Goal: Contribute content: Add original content to the website for others to see

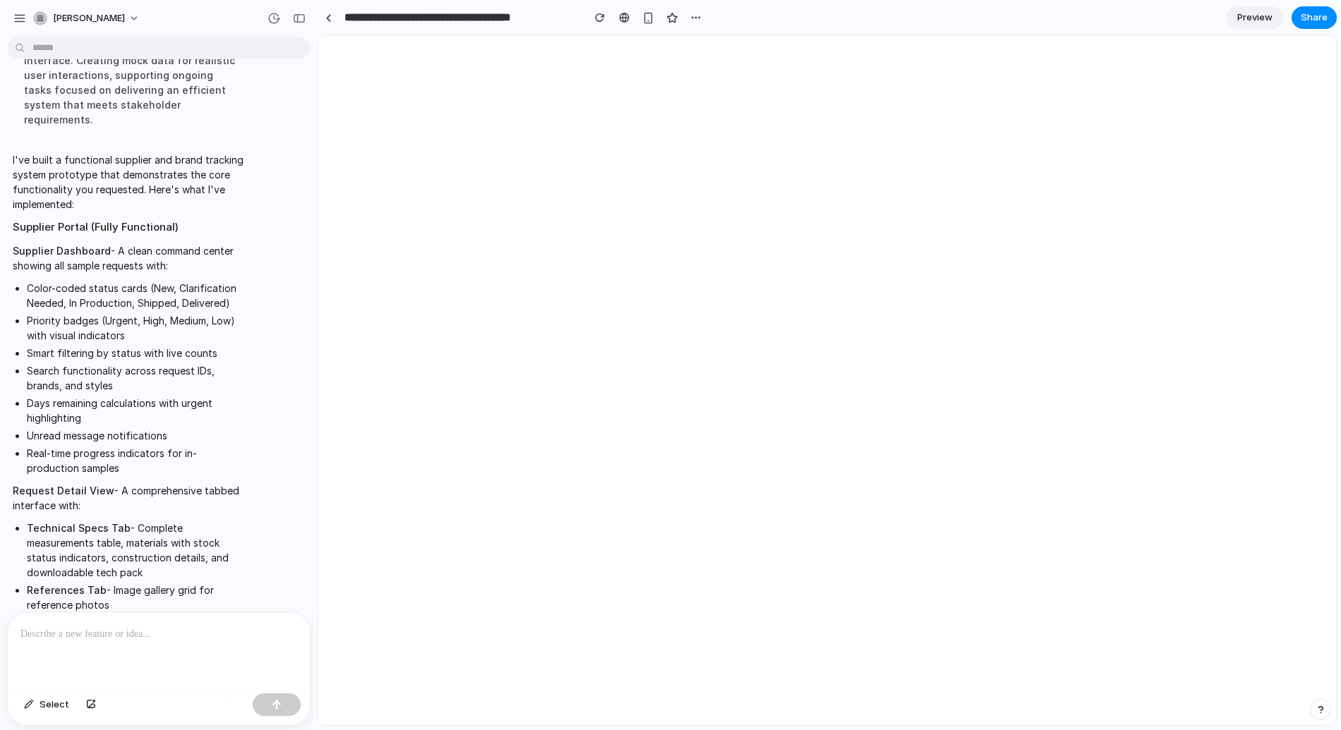
scroll to position [14488, 0]
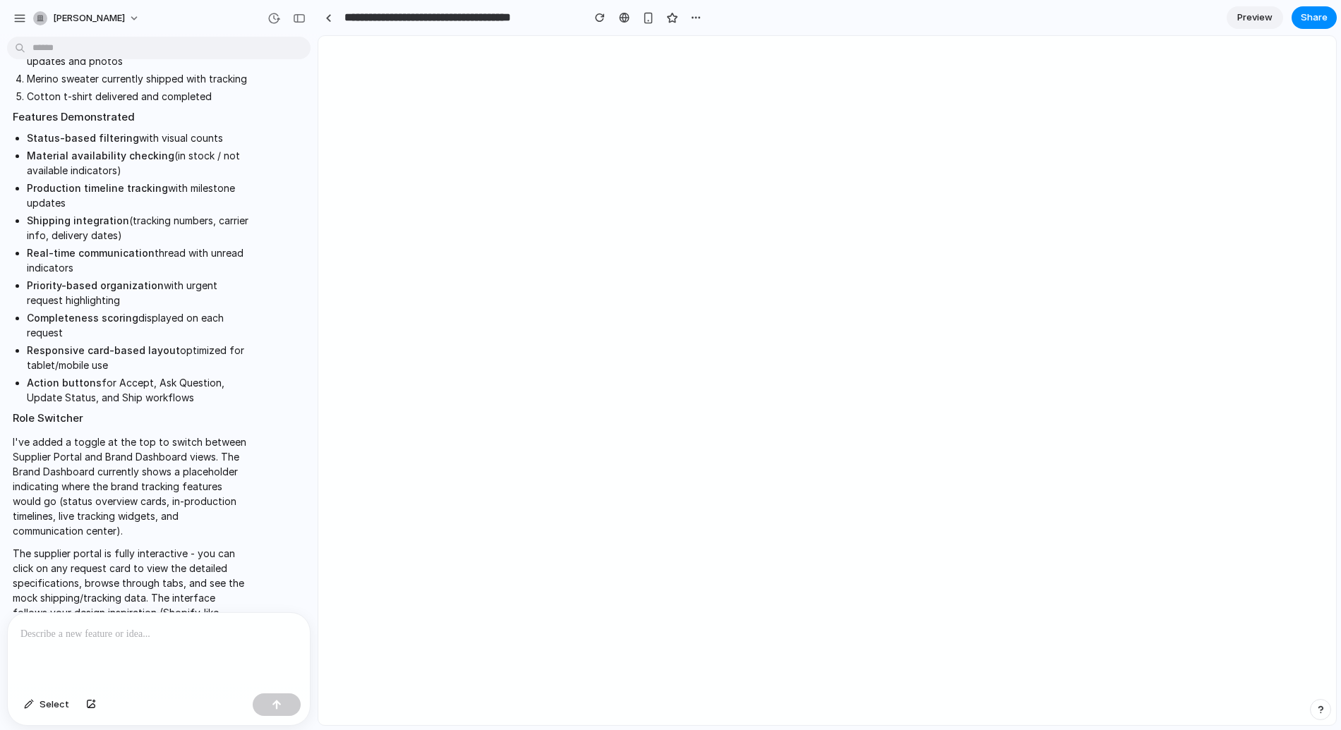
click at [150, 639] on p at bounding box center [158, 634] width 277 height 17
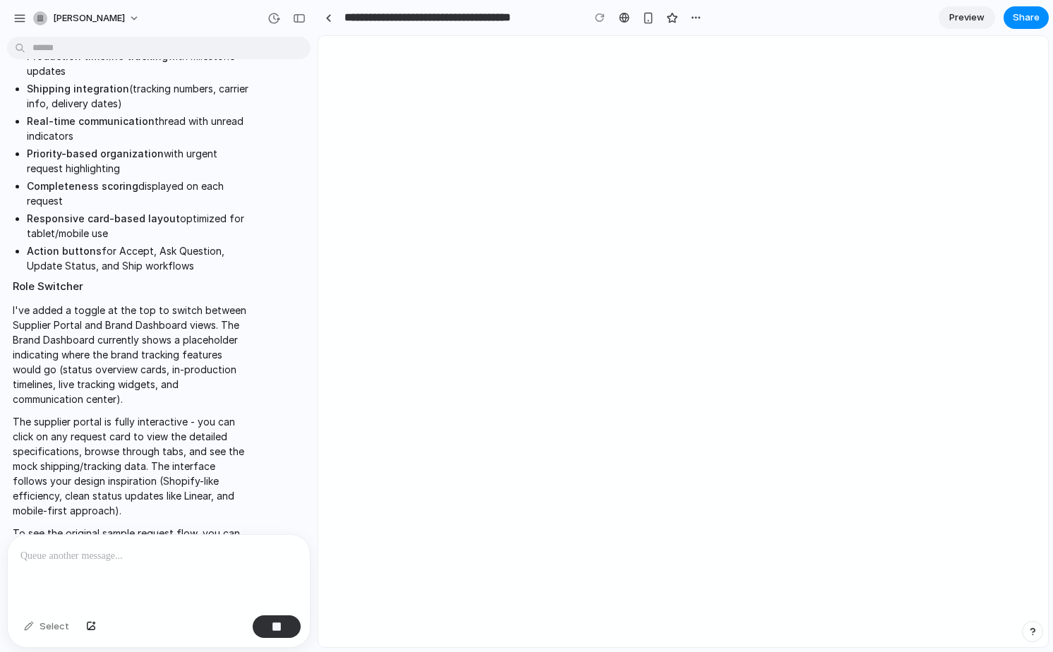
scroll to position [14685, 0]
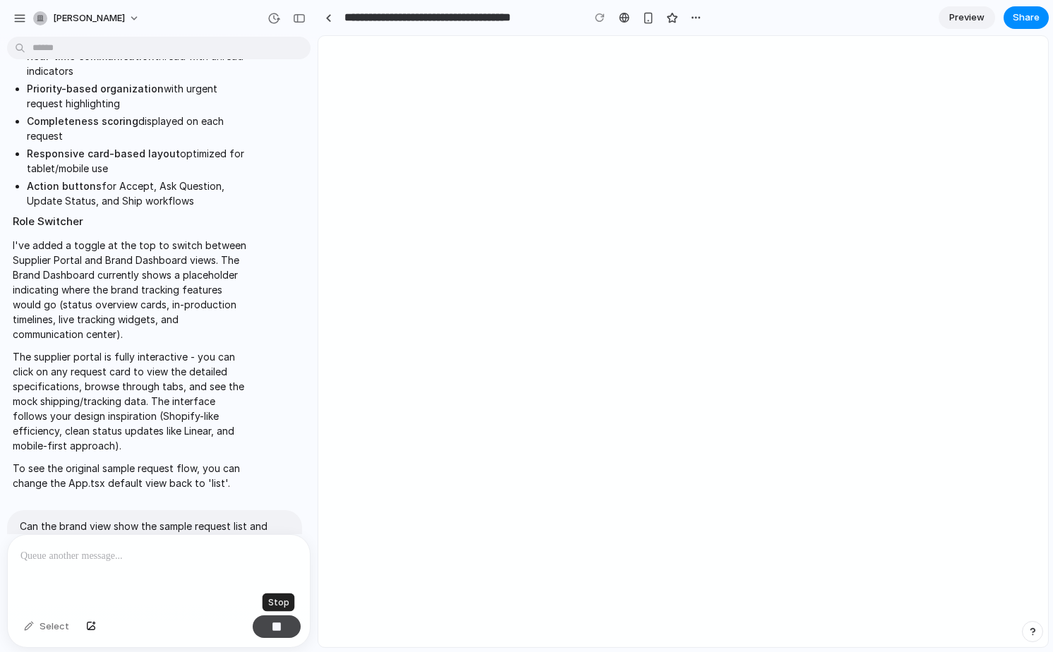
click at [275, 624] on div "button" at bounding box center [277, 627] width 10 height 10
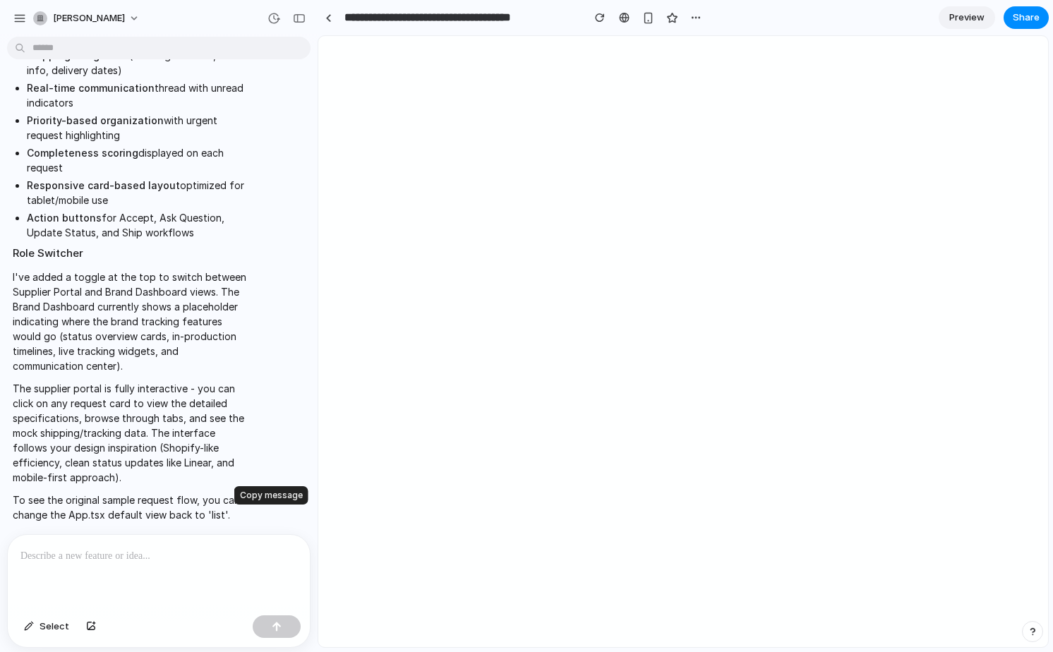
click at [272, 598] on div "button" at bounding box center [269, 603] width 11 height 11
click at [195, 552] on p at bounding box center [158, 556] width 277 height 17
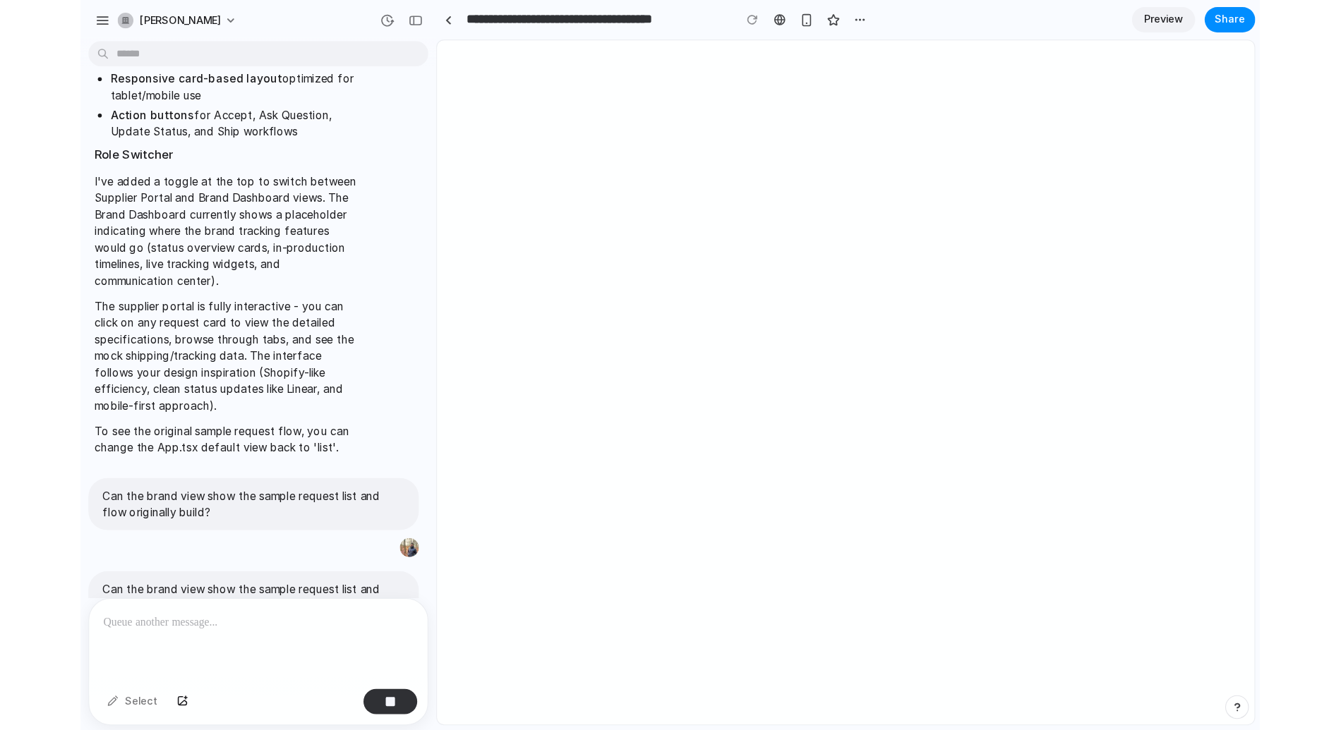
scroll to position [15323, 0]
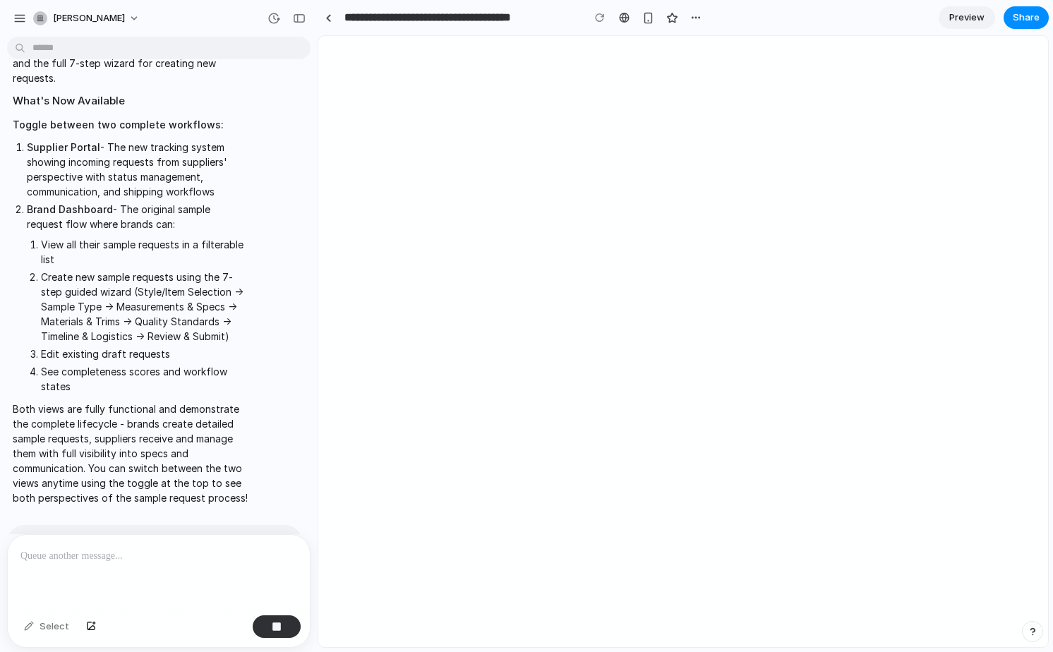
click at [211, 534] on p "Can the brand view show the sample request list and flow originally build?" at bounding box center [155, 549] width 270 height 30
click at [152, 560] on p at bounding box center [158, 556] width 277 height 17
click at [270, 103] on div "I've integrated the brand view to show the original sample request list and cre…" at bounding box center [154, 243] width 295 height 541
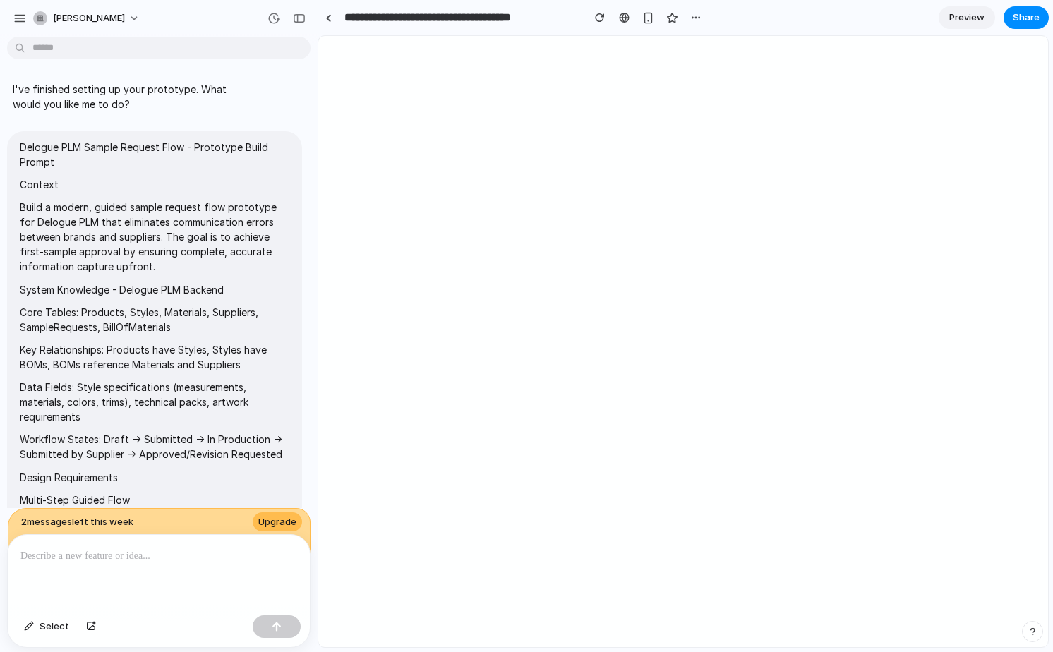
scroll to position [15427, 0]
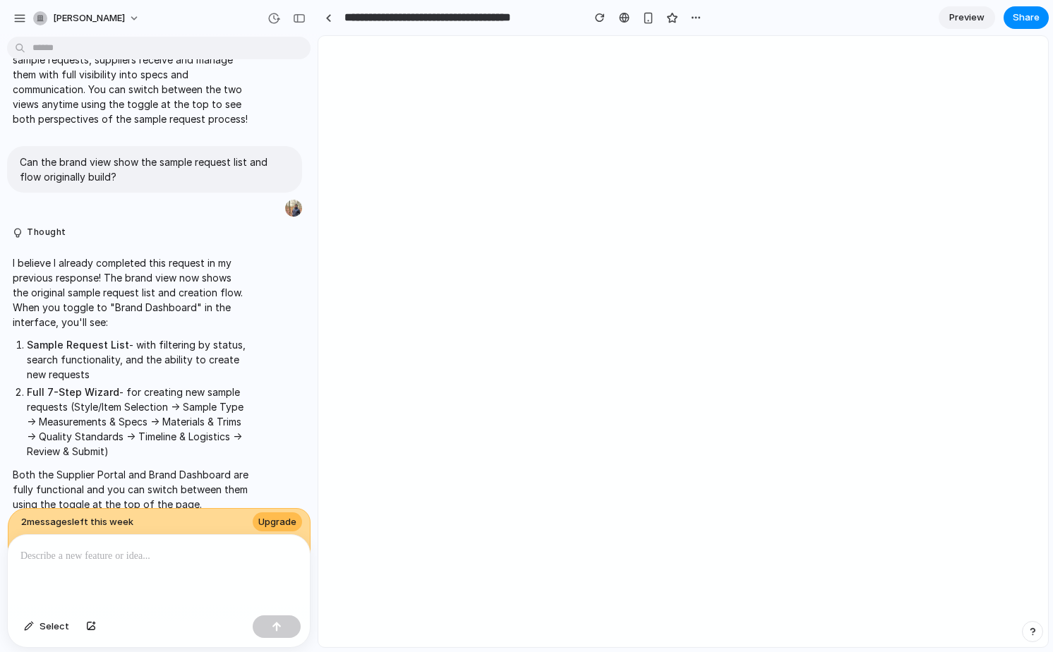
click at [154, 467] on p "Both the Supplier Portal and Brand Dashboard are fully functional and you can s…" at bounding box center [131, 489] width 236 height 44
click at [971, 20] on span "Preview" at bounding box center [966, 18] width 35 height 14
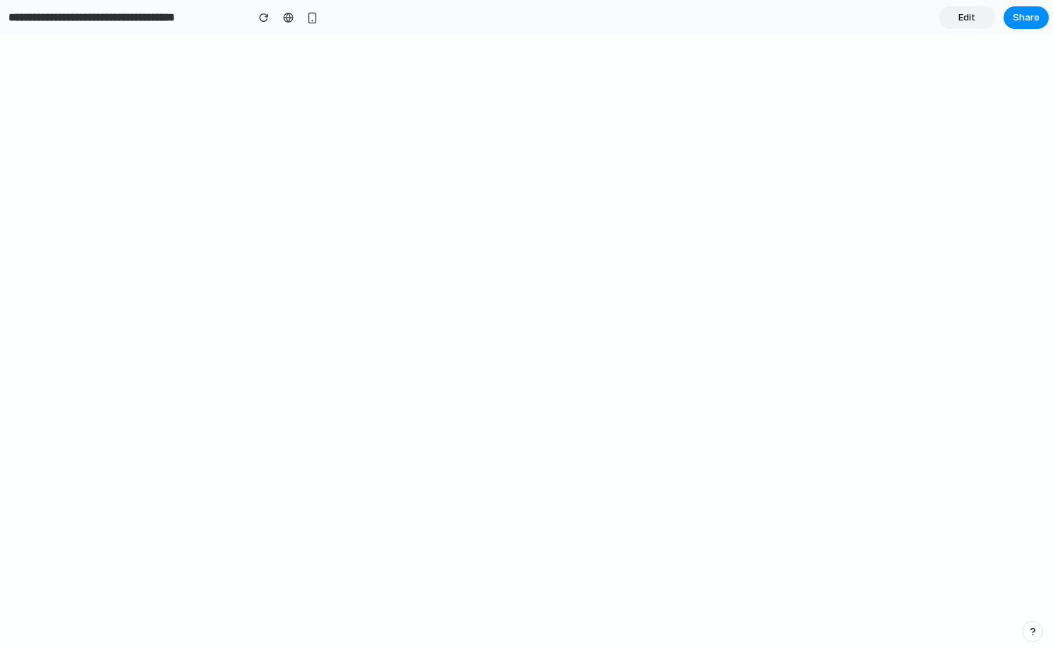
click at [957, 16] on link "Edit" at bounding box center [967, 17] width 56 height 23
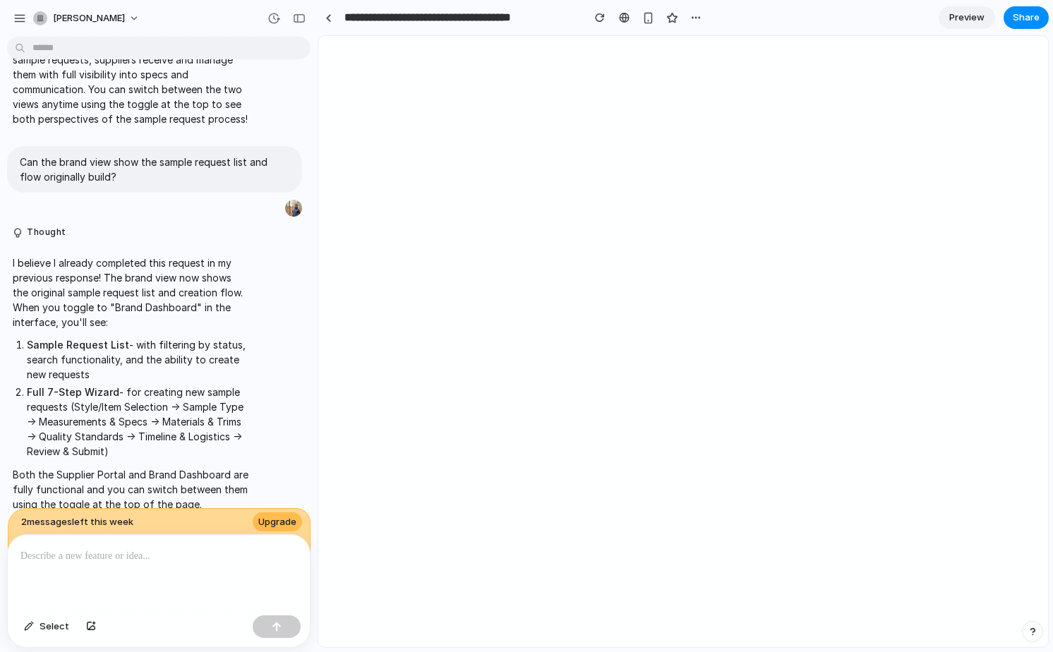
click at [80, 564] on div at bounding box center [159, 572] width 302 height 75
click at [142, 560] on p "**********" at bounding box center [158, 556] width 277 height 17
click at [126, 558] on p "**********" at bounding box center [158, 556] width 277 height 17
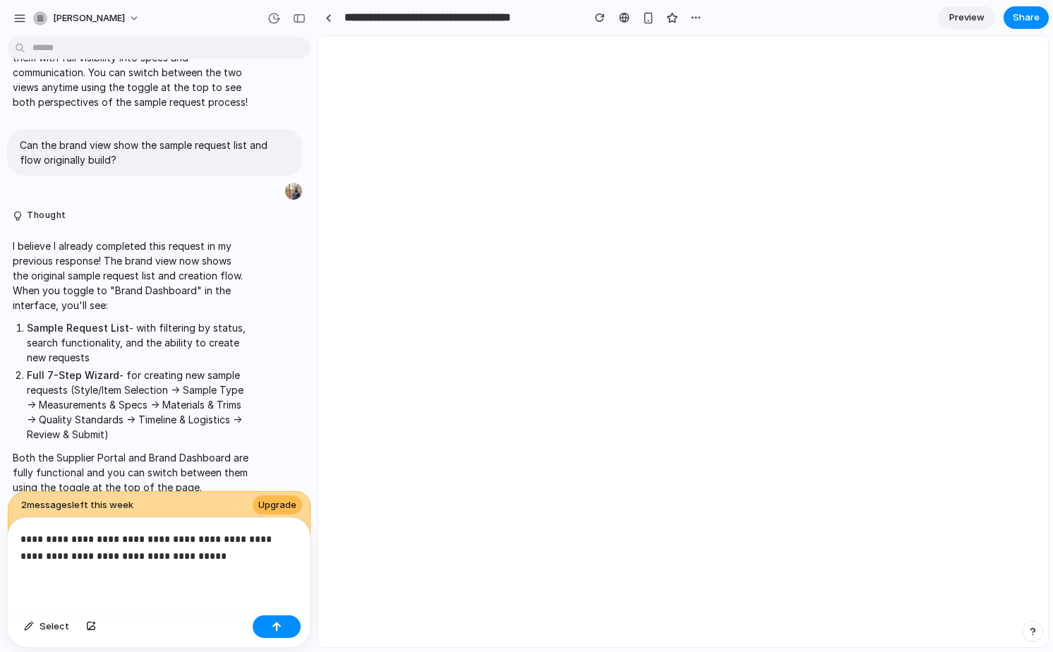
click at [198, 562] on p "**********" at bounding box center [158, 548] width 277 height 34
drag, startPoint x: 175, startPoint y: 557, endPoint x: 149, endPoint y: 558, distance: 26.2
click at [149, 558] on p "**********" at bounding box center [158, 548] width 277 height 34
click at [188, 559] on p "**********" at bounding box center [158, 548] width 277 height 34
click at [279, 626] on div "button" at bounding box center [277, 627] width 10 height 10
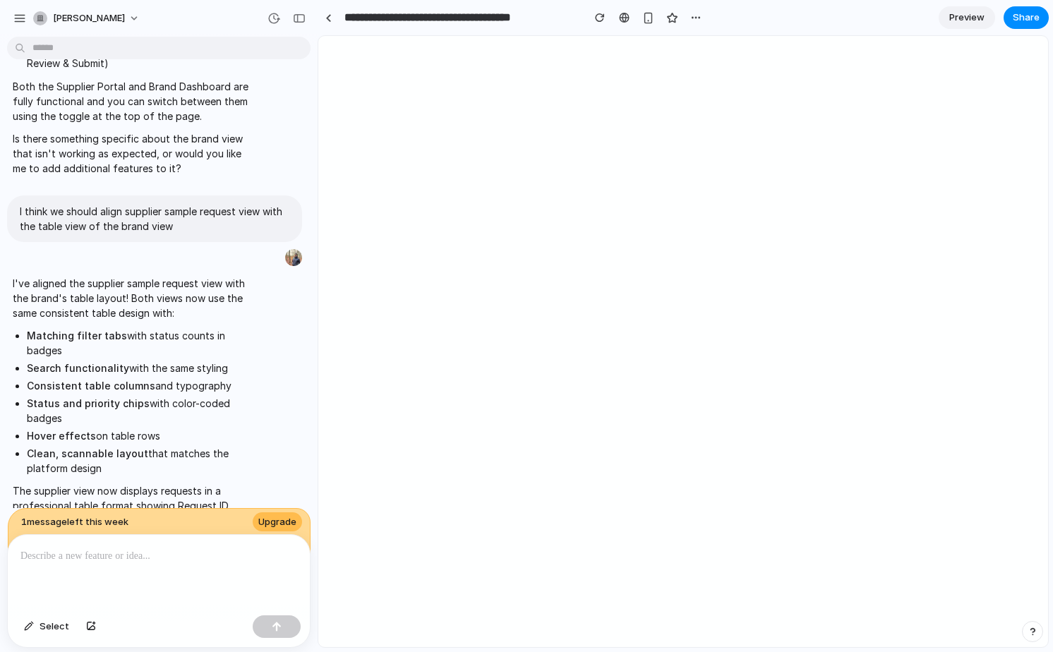
scroll to position [16053, 0]
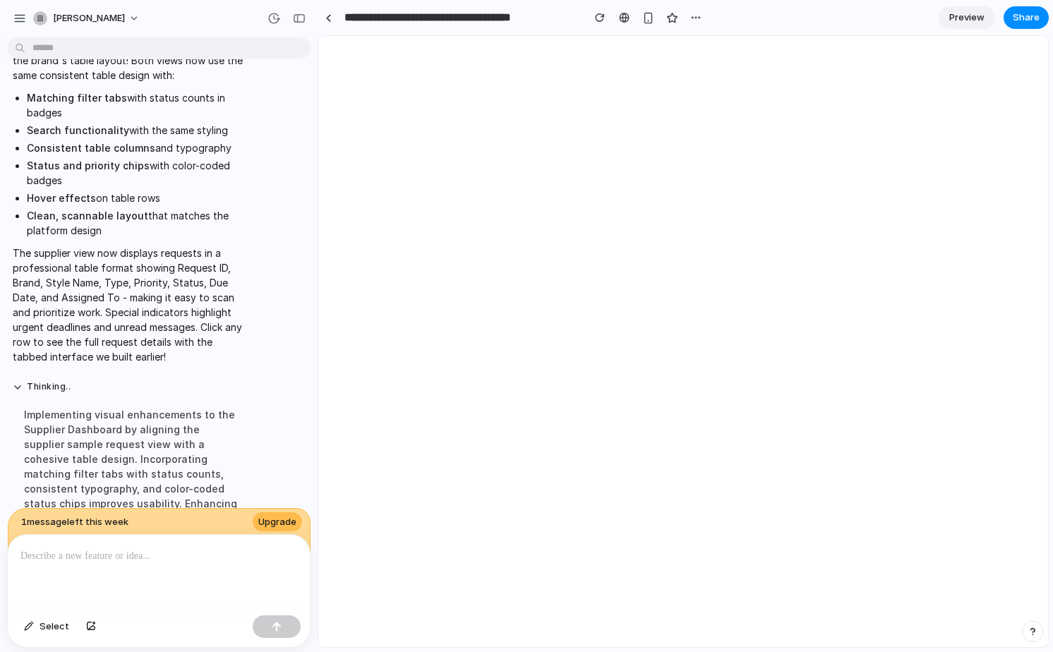
click at [966, 18] on span "Preview" at bounding box center [966, 18] width 35 height 14
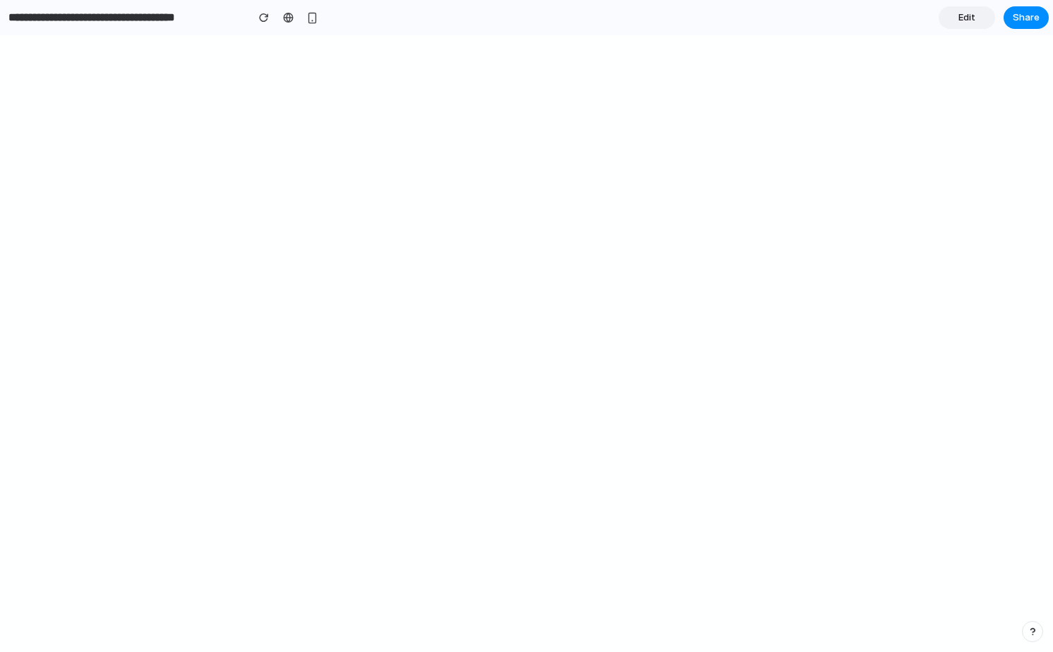
click at [969, 15] on span "Edit" at bounding box center [966, 18] width 17 height 14
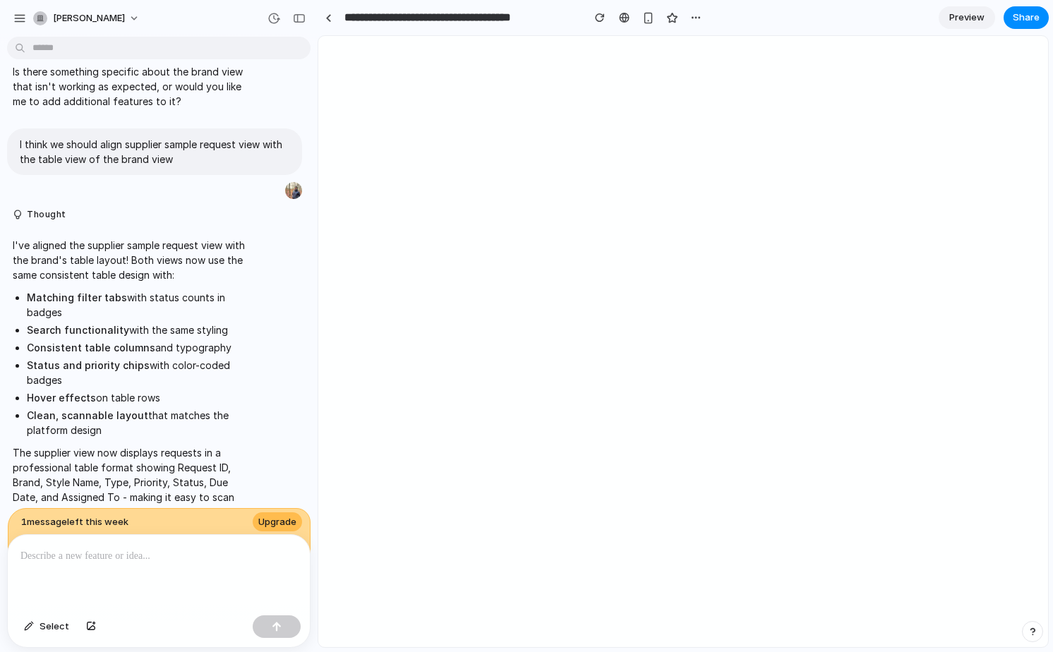
click at [129, 564] on p at bounding box center [158, 556] width 277 height 17
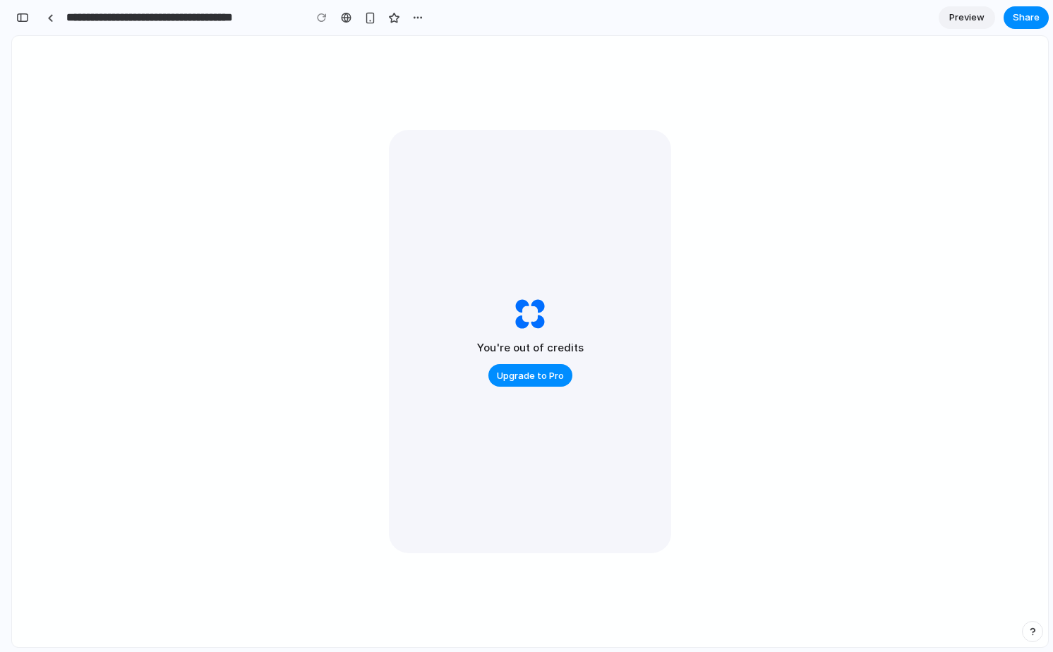
scroll to position [29694, 0]
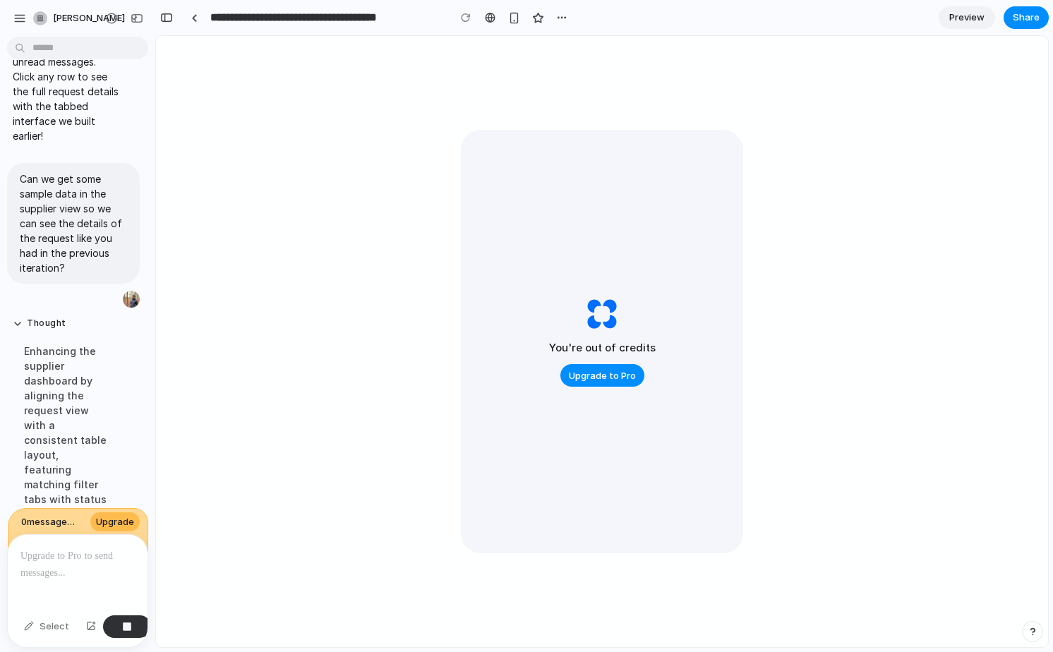
scroll to position [30157, 0]
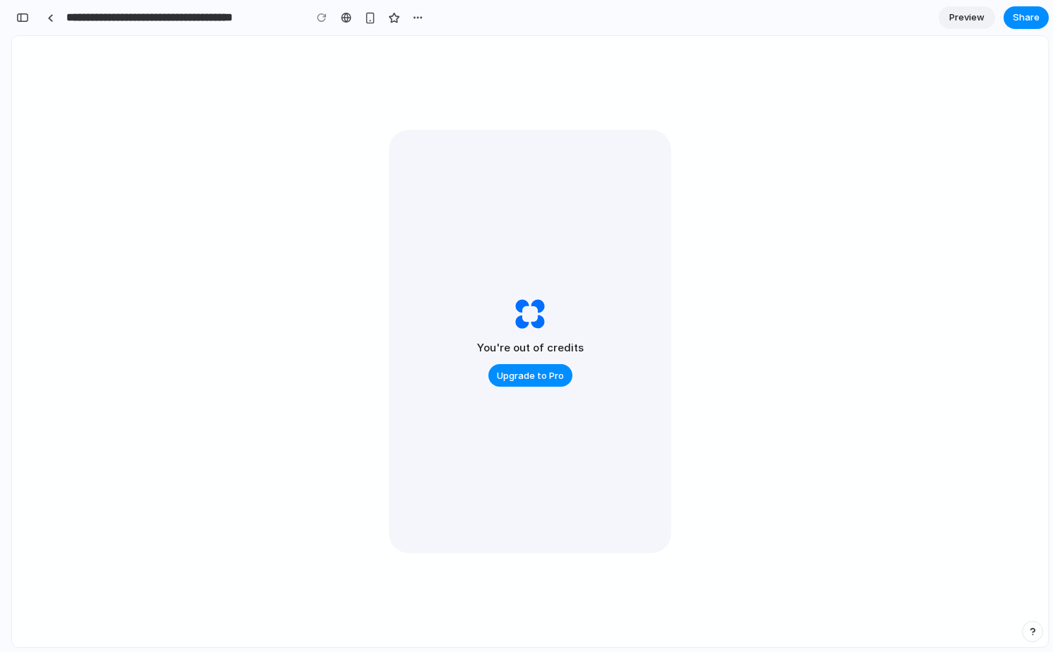
click at [607, 526] on div "You're out of credits Upgrade to Pro" at bounding box center [530, 341] width 282 height 423
click at [646, 152] on div "You're out of credits Upgrade to Pro" at bounding box center [530, 341] width 282 height 423
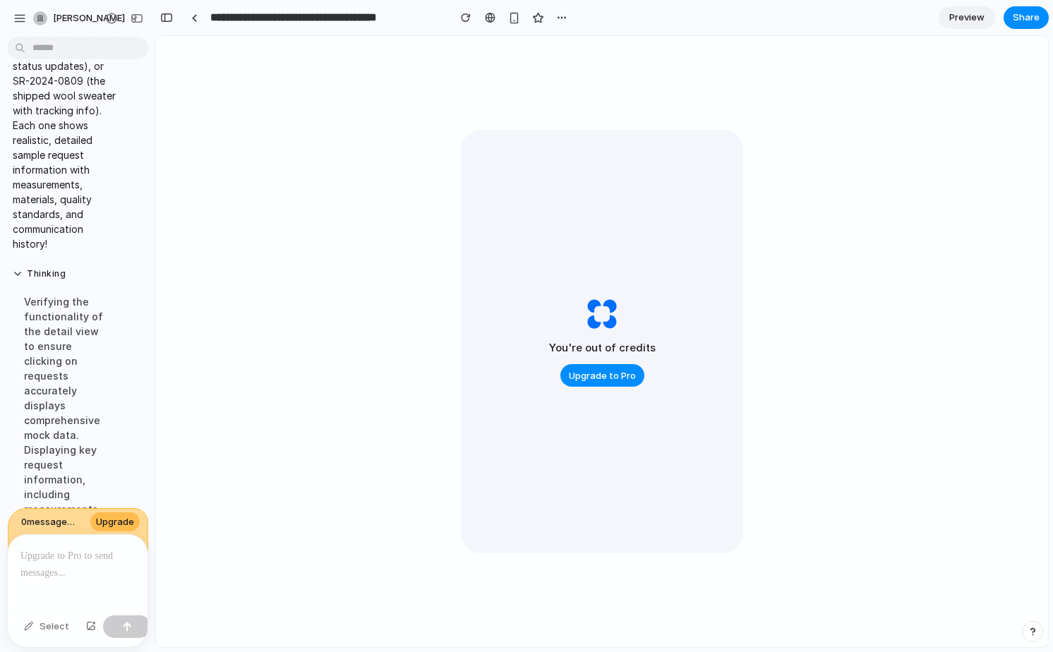
scroll to position [31119, 0]
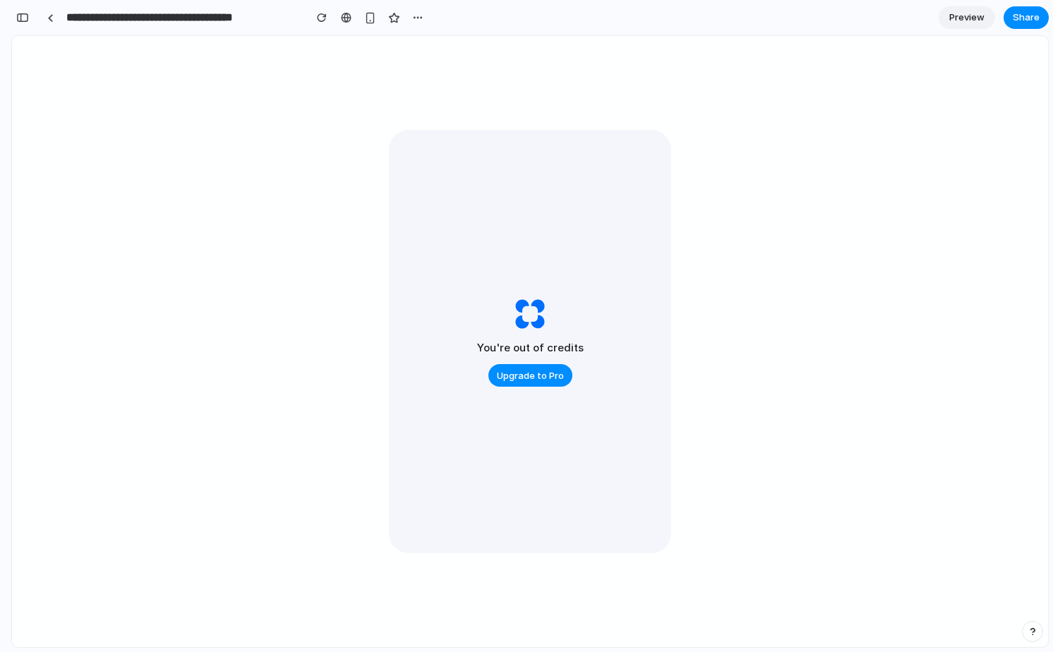
click at [957, 18] on span "Preview" at bounding box center [966, 18] width 35 height 14
click at [522, 373] on span "Upgrade to Pro" at bounding box center [526, 378] width 67 height 14
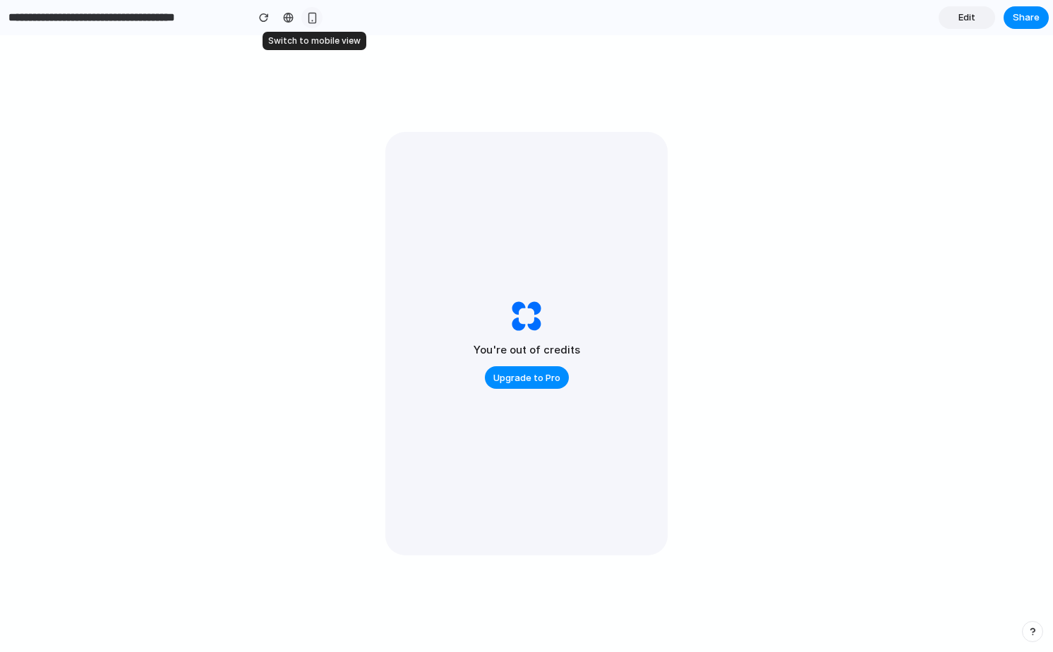
click at [311, 20] on div "button" at bounding box center [312, 18] width 12 height 12
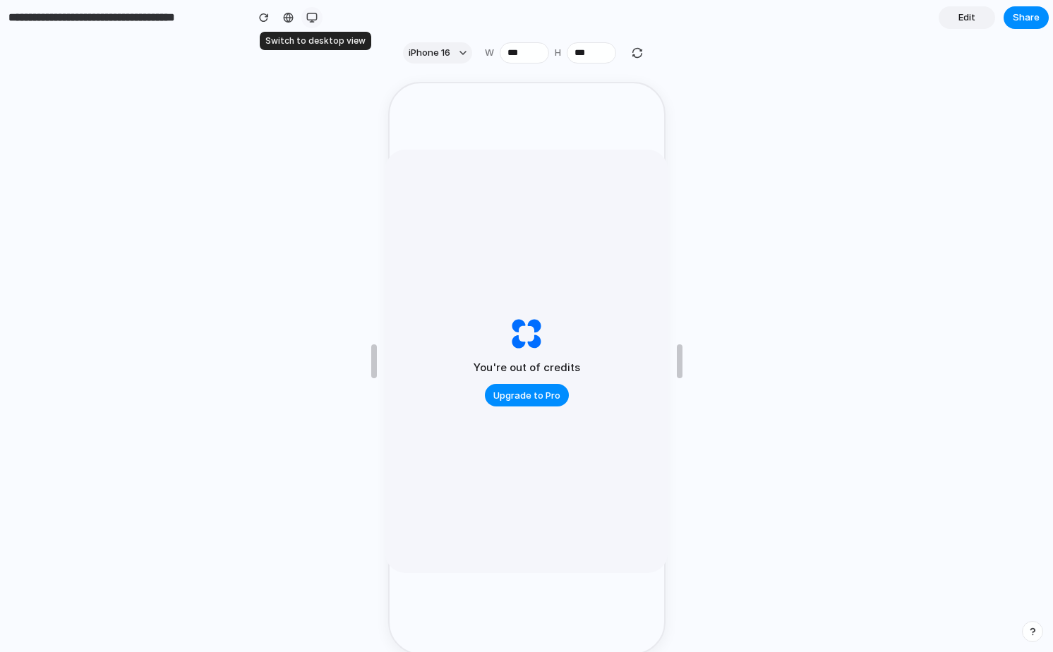
click at [311, 20] on div "button" at bounding box center [311, 17] width 11 height 11
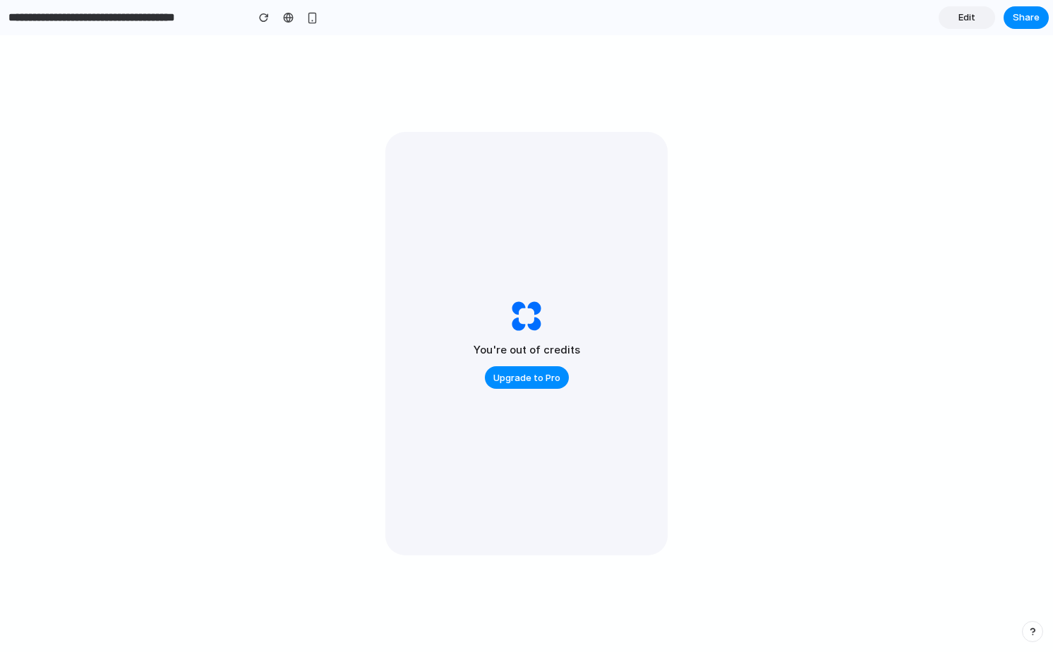
click at [958, 21] on span "Edit" at bounding box center [966, 18] width 17 height 14
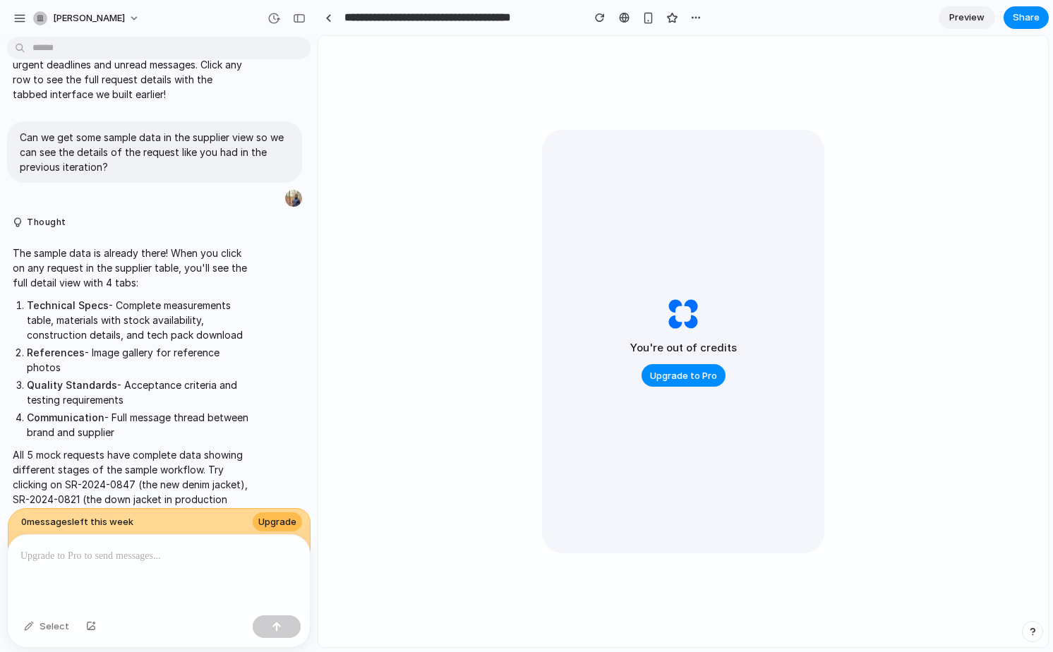
scroll to position [16362, 0]
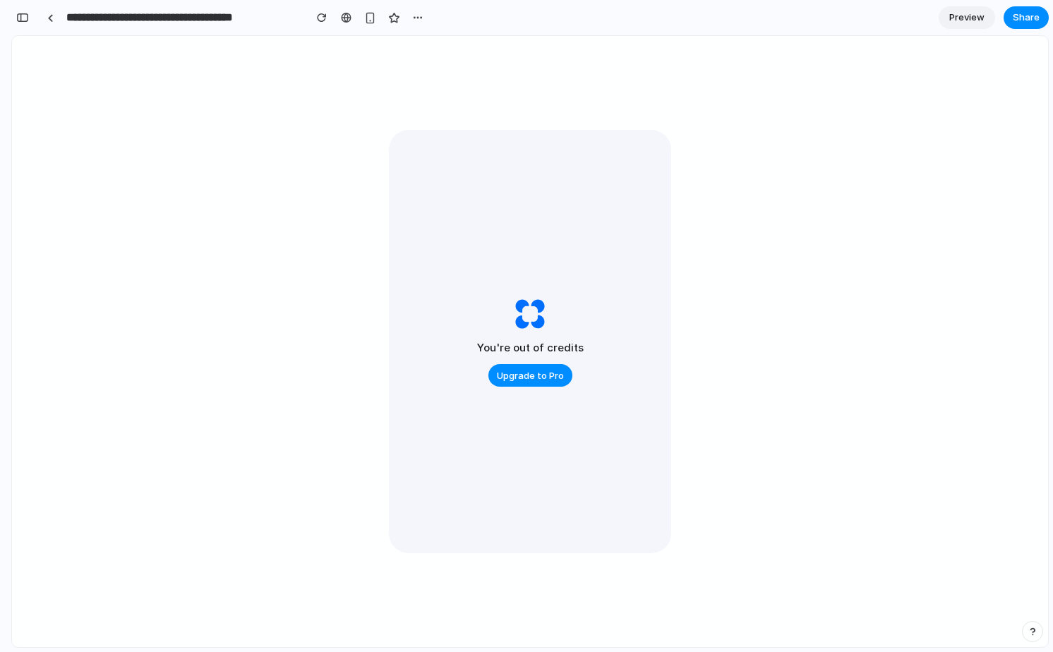
scroll to position [30459, 0]
click at [1018, 18] on span "Share" at bounding box center [1026, 18] width 27 height 14
click at [519, 191] on div "Share ' Sample Request Workflow for Delogue PLM ' Invite Eric Larratt Creator A…" at bounding box center [526, 326] width 1053 height 652
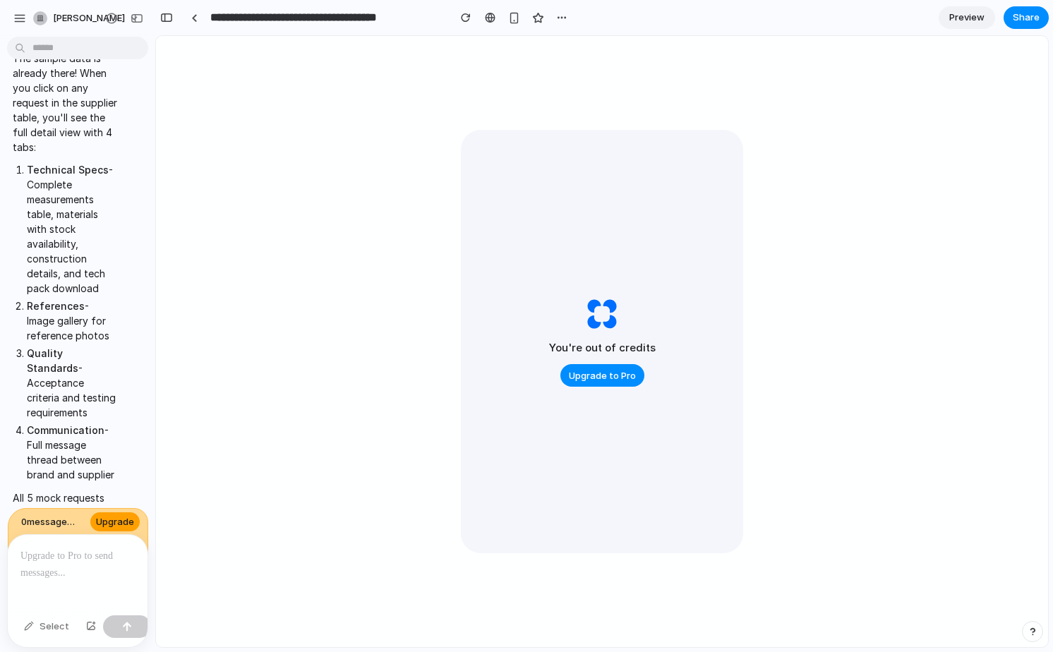
click at [119, 520] on span "Upgrade" at bounding box center [115, 522] width 38 height 14
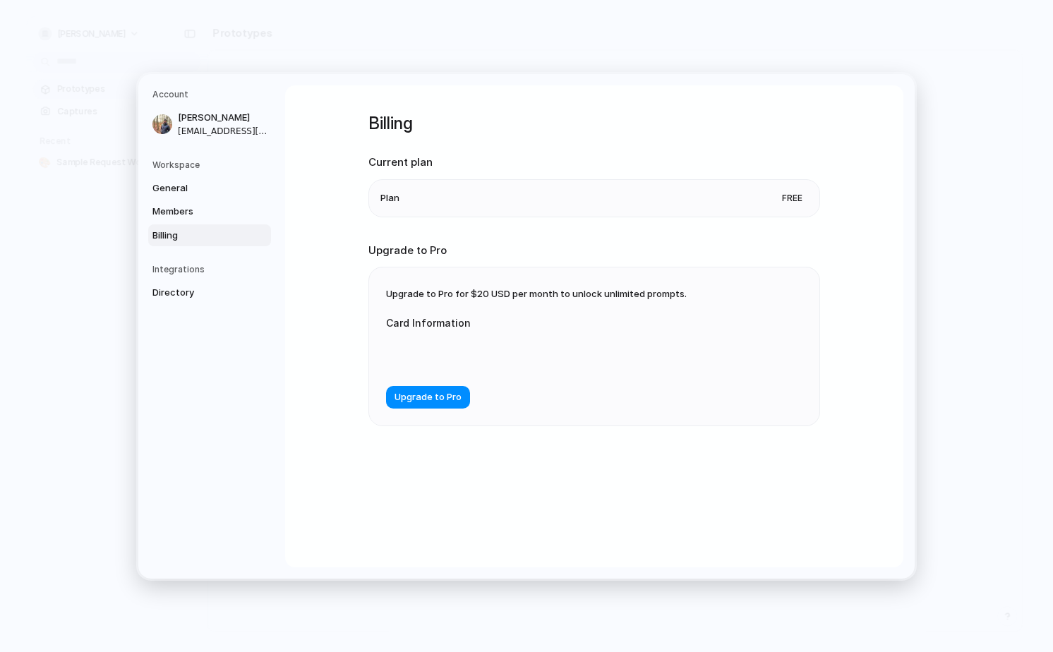
click at [492, 200] on li "Plan Free" at bounding box center [594, 197] width 428 height 37
click at [185, 166] on h5 "Workspace" at bounding box center [211, 164] width 119 height 13
click at [180, 182] on span "General" at bounding box center [197, 188] width 90 height 14
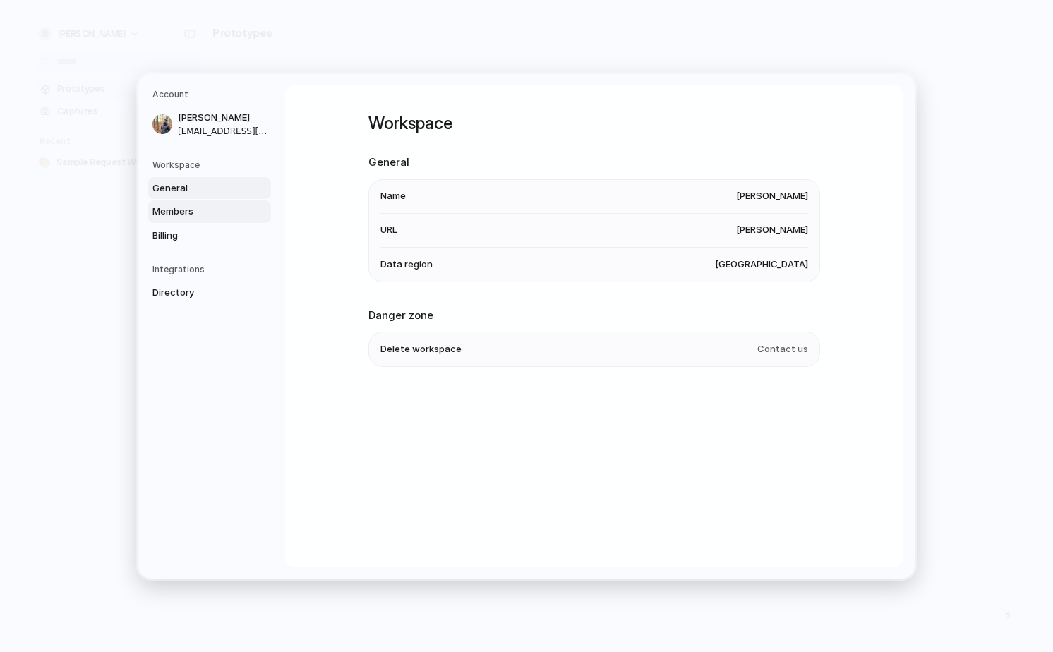
click at [181, 205] on span "Members" at bounding box center [197, 212] width 90 height 14
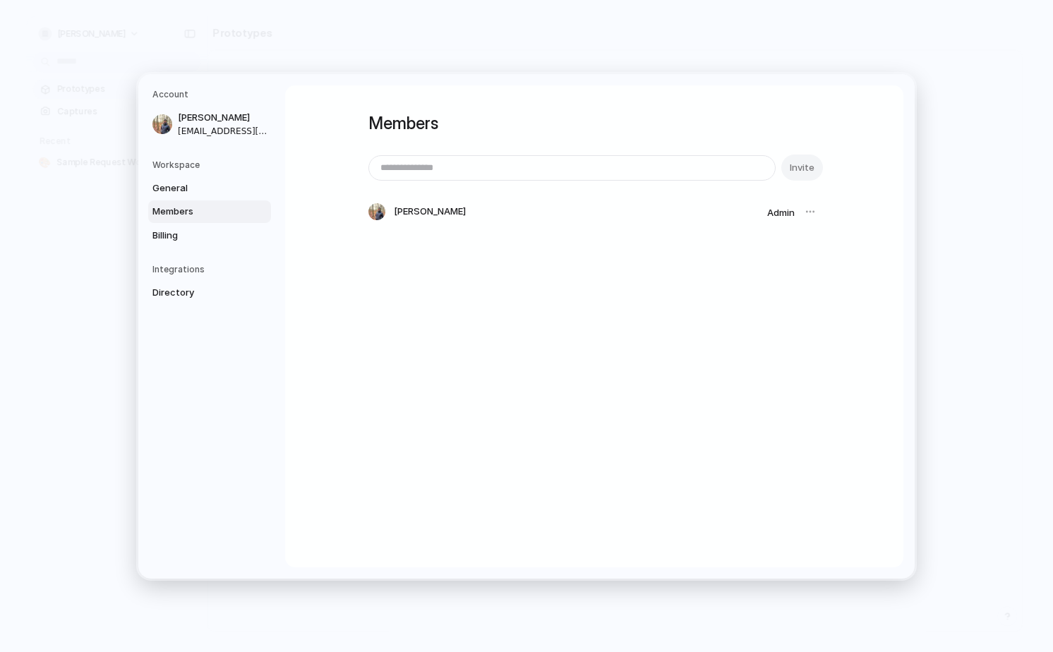
click at [184, 206] on span "Members" at bounding box center [197, 212] width 90 height 14
click at [187, 187] on span "General" at bounding box center [197, 188] width 90 height 14
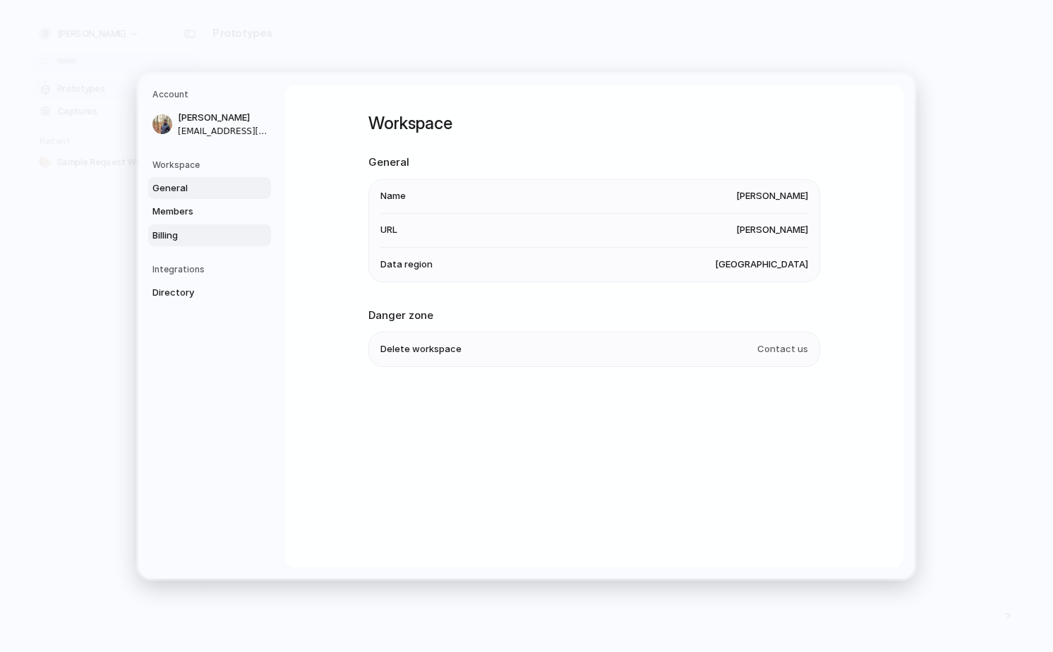
click at [190, 234] on span "Billing" at bounding box center [197, 235] width 90 height 14
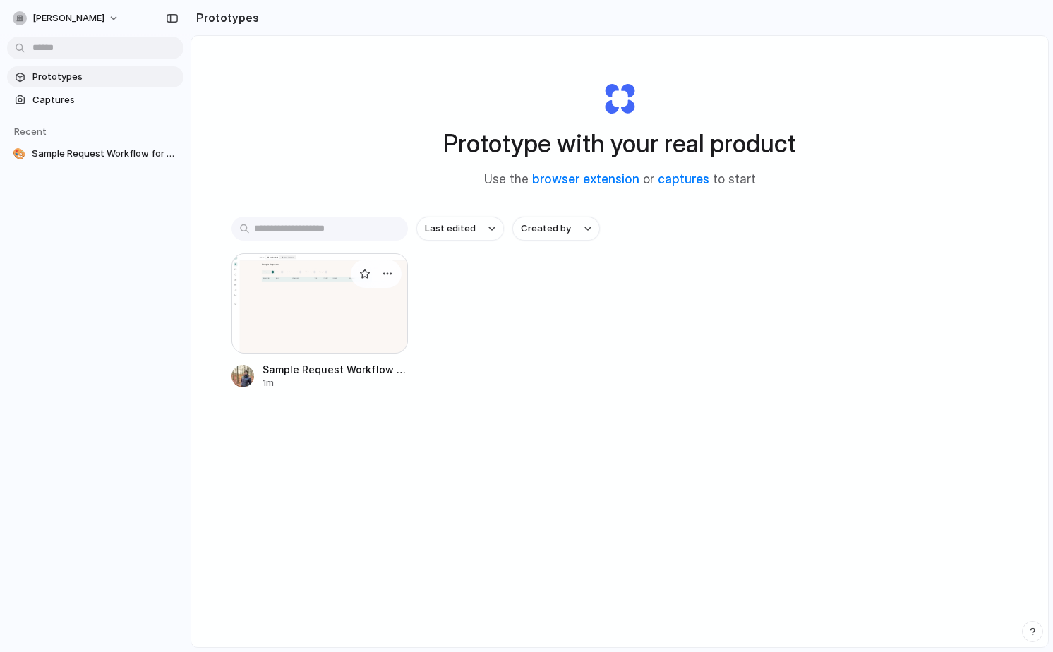
click at [303, 333] on div at bounding box center [319, 303] width 176 height 100
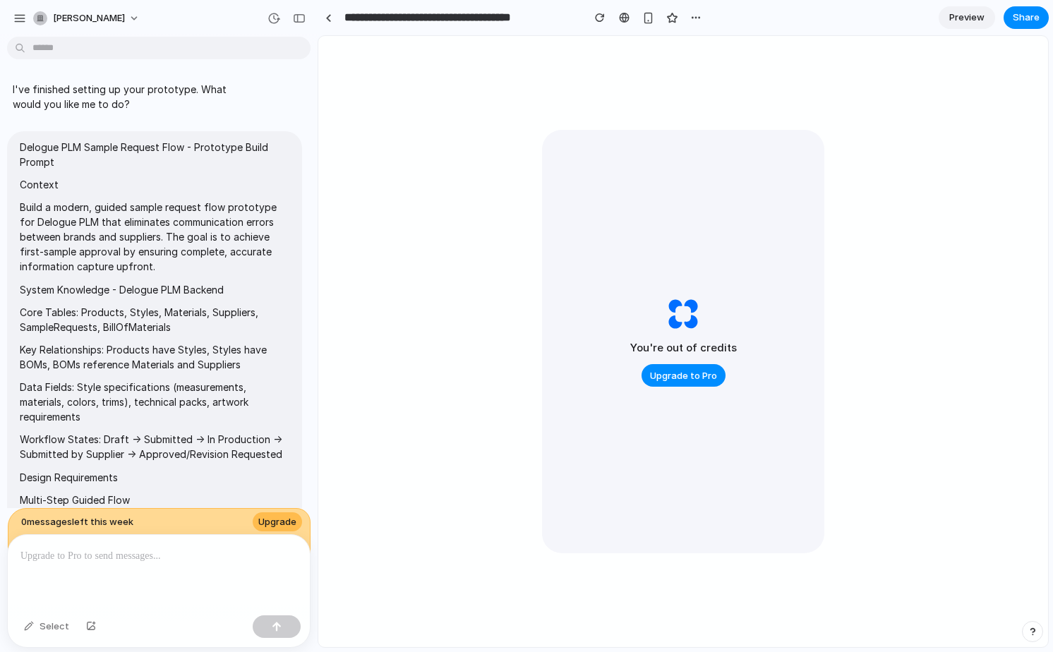
scroll to position [16362, 0]
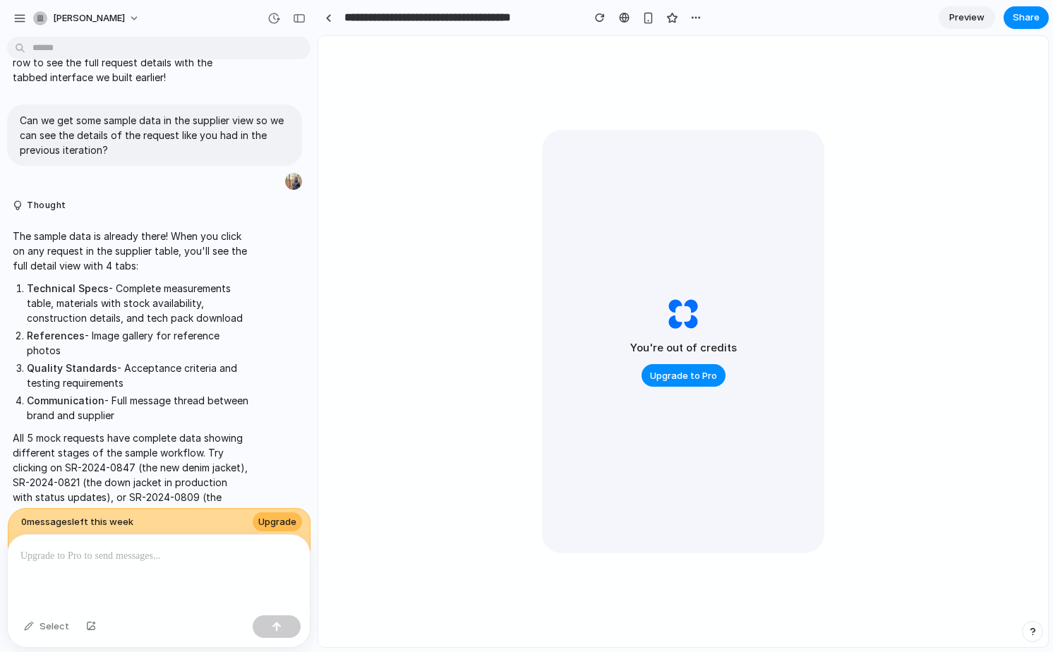
click at [144, 554] on p at bounding box center [158, 556] width 277 height 17
click at [124, 558] on p at bounding box center [158, 556] width 277 height 17
click at [237, 430] on p "All 5 mock requests have complete data showing different stages of the sample w…" at bounding box center [131, 496] width 236 height 133
click at [97, 229] on p "The sample data is already there! When you click on any request in the supplier…" at bounding box center [131, 251] width 236 height 44
click at [598, 19] on div "button" at bounding box center [600, 18] width 10 height 10
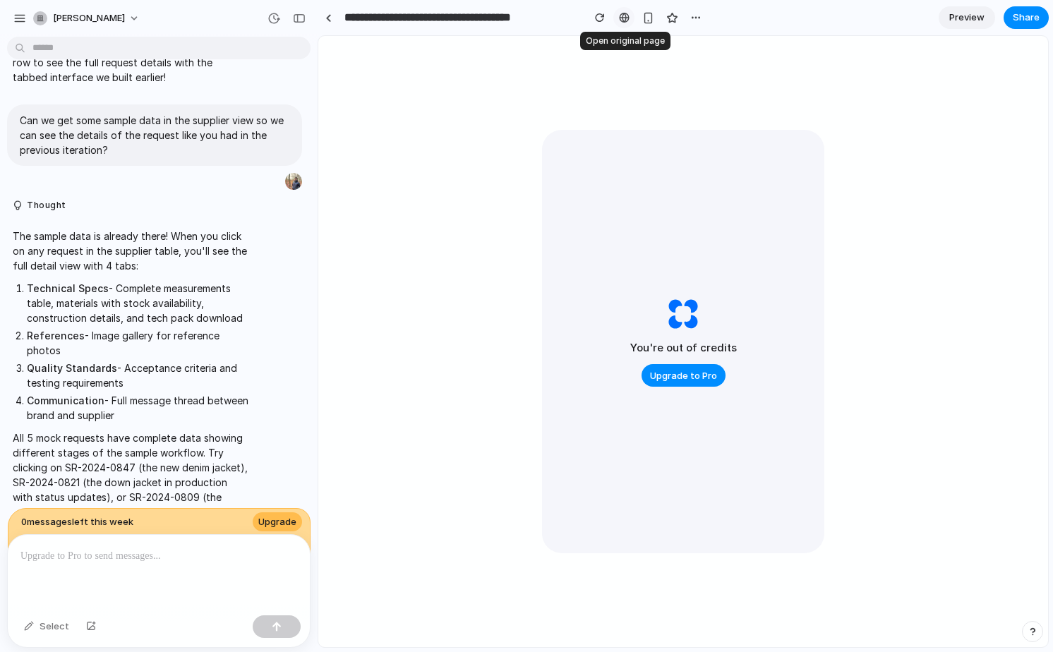
click at [627, 18] on div at bounding box center [624, 17] width 11 height 11
click at [191, 361] on li "Quality Standards - Acceptance criteria and testing requirements" at bounding box center [138, 376] width 222 height 30
click at [199, 361] on li "Quality Standards - Acceptance criteria and testing requirements" at bounding box center [138, 376] width 222 height 30
